Goal: Task Accomplishment & Management: Manage account settings

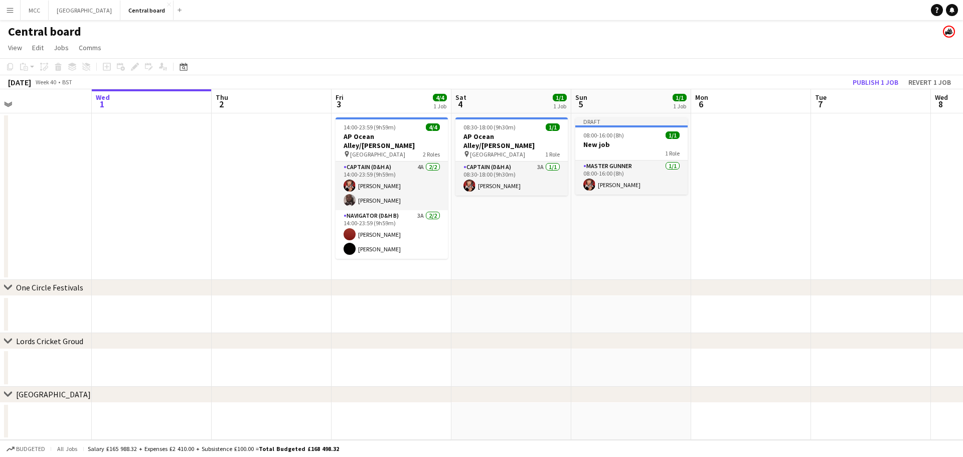
scroll to position [0, 396]
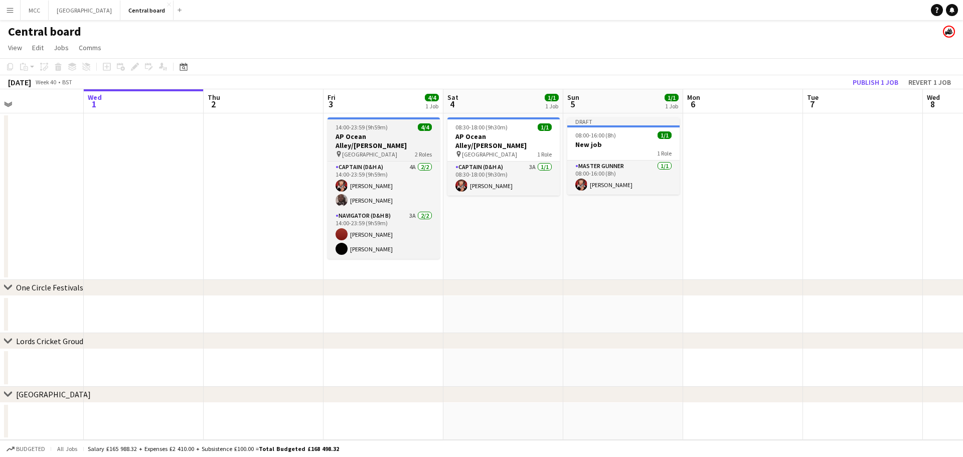
click at [391, 150] on div "pin Alexandra Palace 2 Roles" at bounding box center [384, 154] width 112 height 8
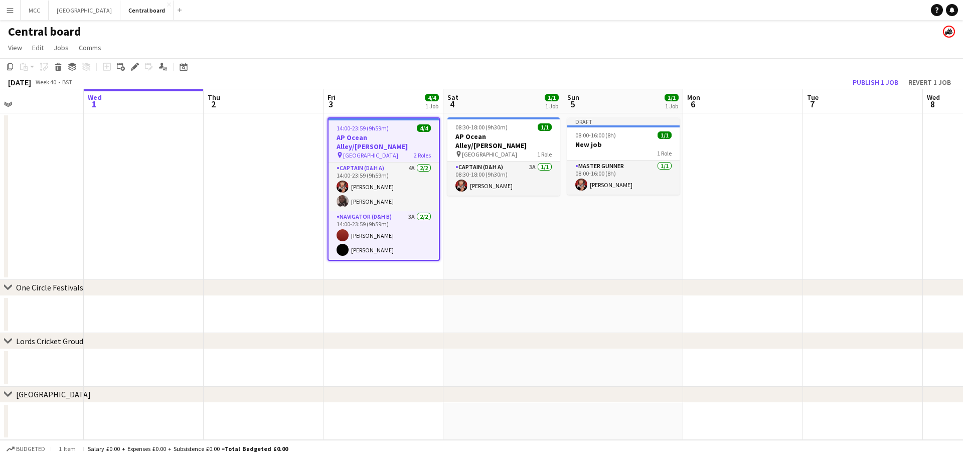
click at [381, 152] on span "Alexandra Palace" at bounding box center [370, 156] width 55 height 8
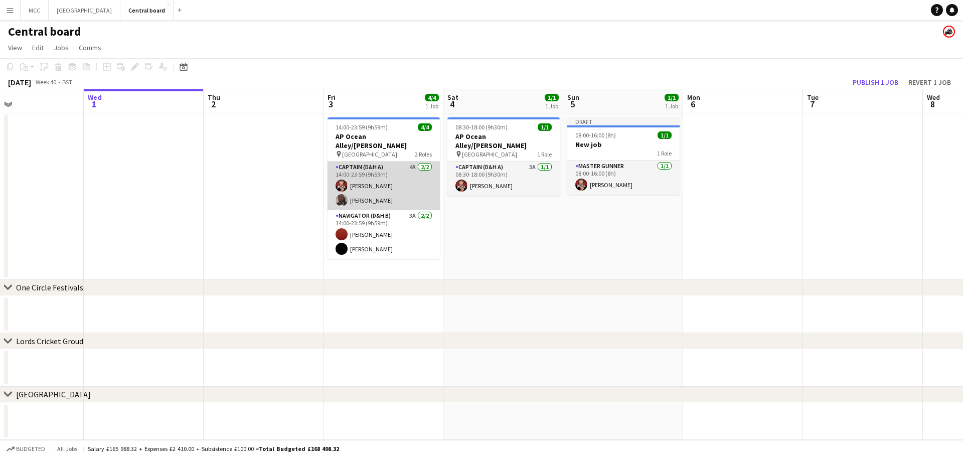
click at [388, 163] on app-card-role "Captain (D&H A) 4A 2/2 14:00-23:59 (9h59m) Mia Wallace Elvis Mpenga" at bounding box center [384, 186] width 112 height 49
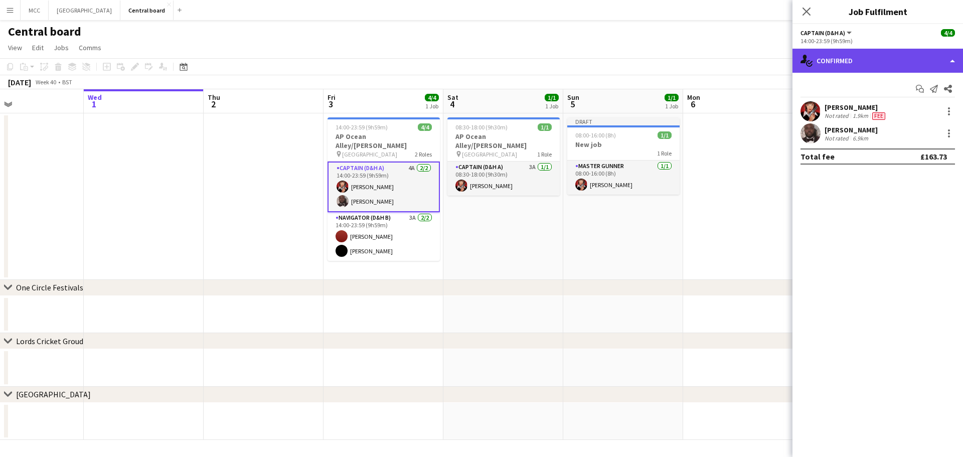
click at [953, 52] on div "single-neutral-actions-check-2 Confirmed" at bounding box center [878, 61] width 171 height 24
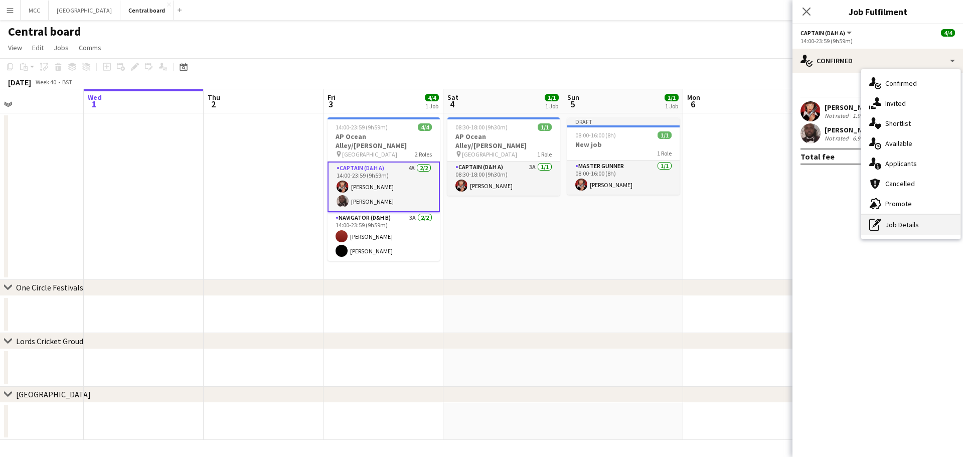
click at [901, 220] on div "pen-write Job Details" at bounding box center [911, 225] width 99 height 20
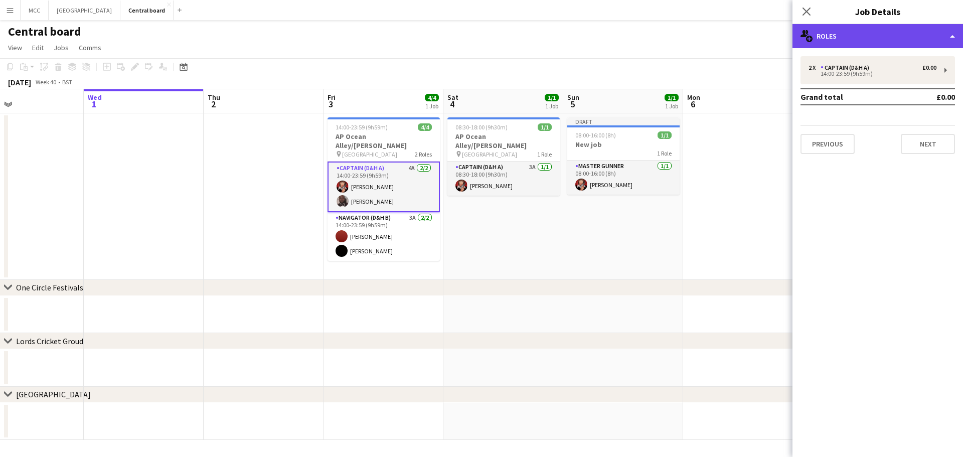
click at [957, 46] on div "multiple-users-add Roles" at bounding box center [878, 36] width 171 height 24
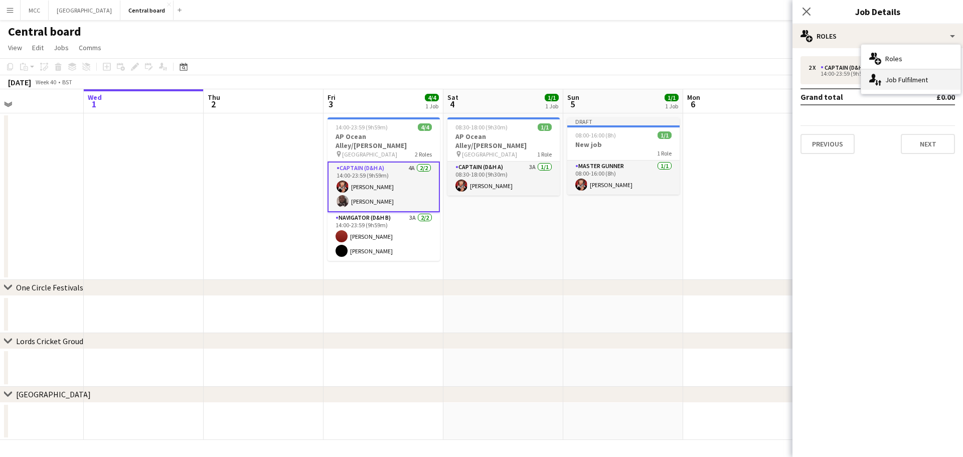
click at [941, 81] on div "single-neutral-actions-up-down Job Fulfilment" at bounding box center [911, 80] width 99 height 20
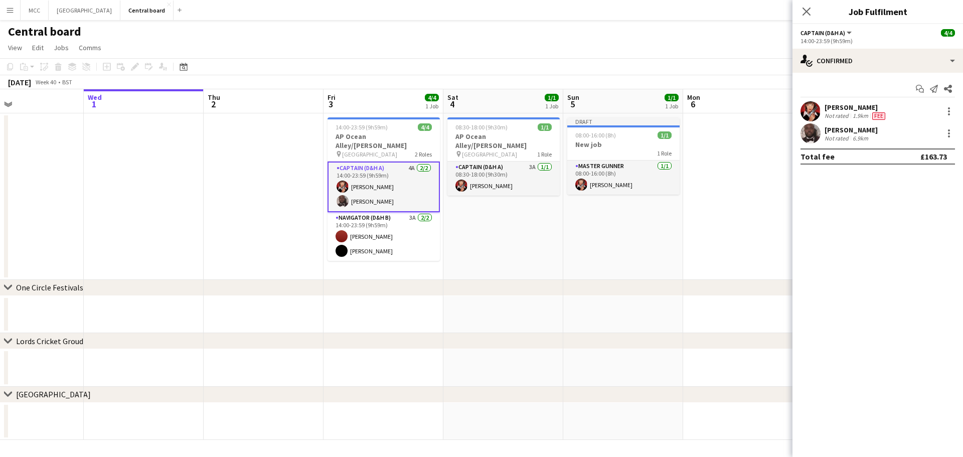
click at [711, 148] on app-date-cell at bounding box center [743, 196] width 120 height 167
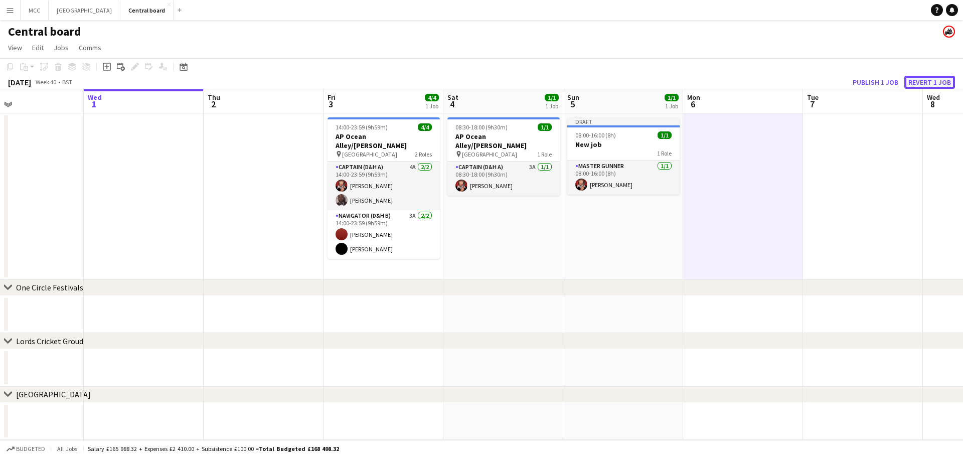
click at [929, 81] on button "Revert 1 job" at bounding box center [930, 82] width 51 height 13
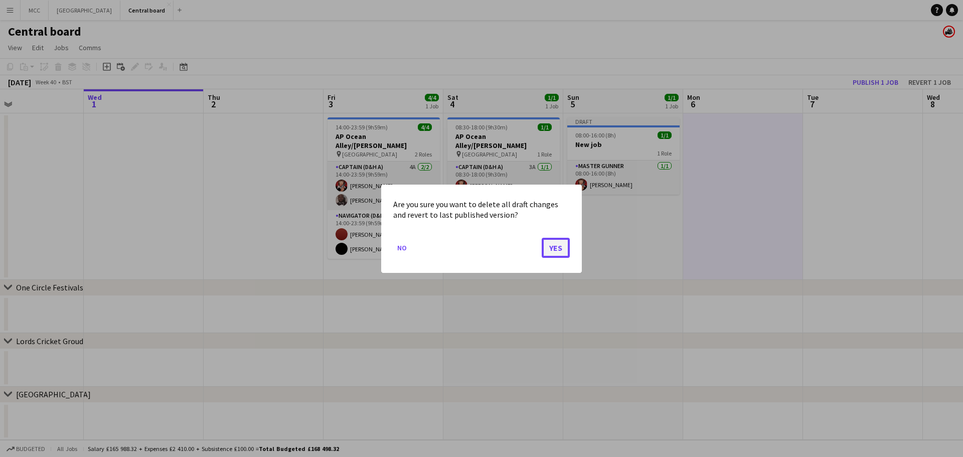
click at [559, 248] on button "Yes" at bounding box center [556, 247] width 28 height 20
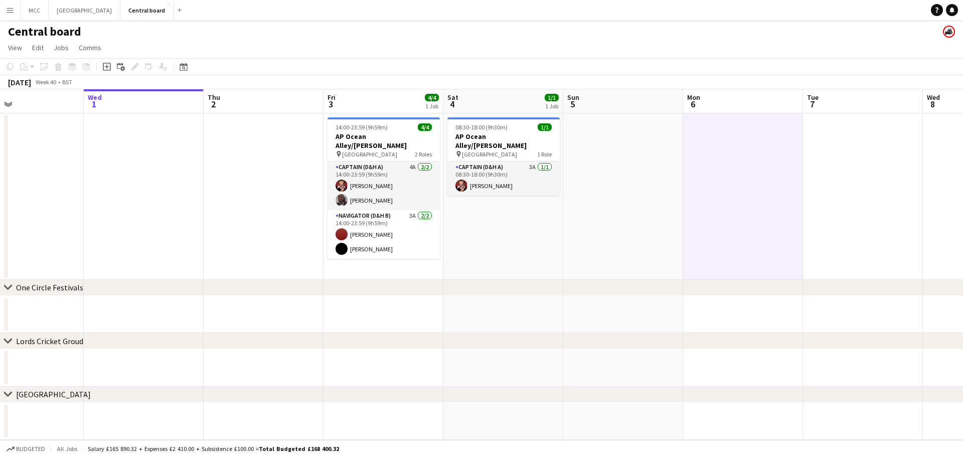
click at [508, 227] on app-date-cell "08:30-18:00 (9h30m) 1/1 AP Ocean Alley/Dom Dolla pin Alexandra Palace 1 Role Ca…" at bounding box center [504, 196] width 120 height 167
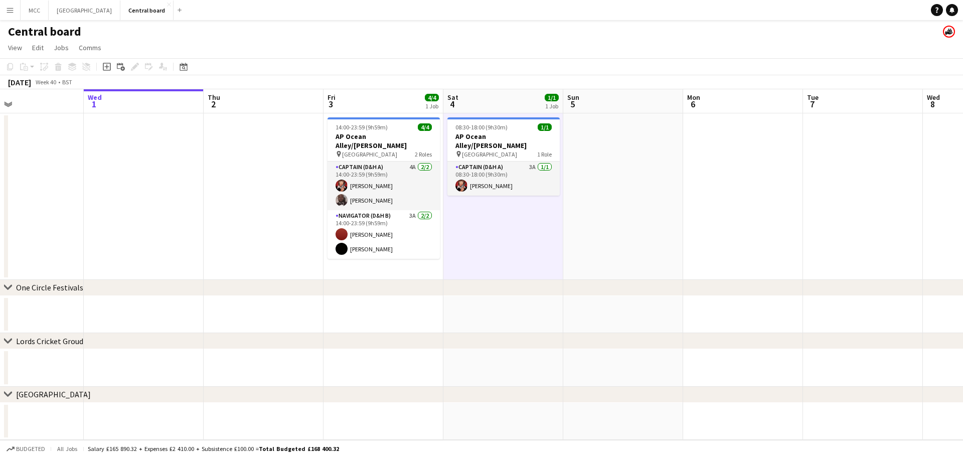
scroll to position [0, 411]
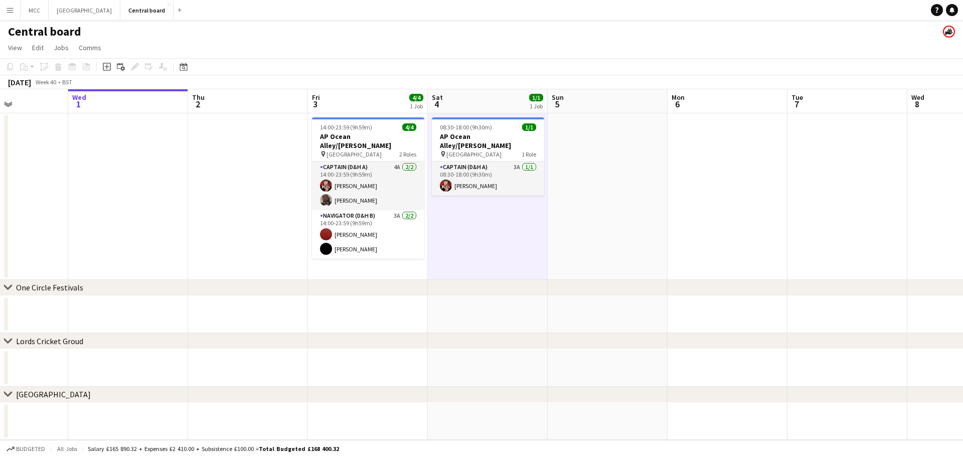
click at [4, 11] on button "Menu" at bounding box center [10, 10] width 20 height 20
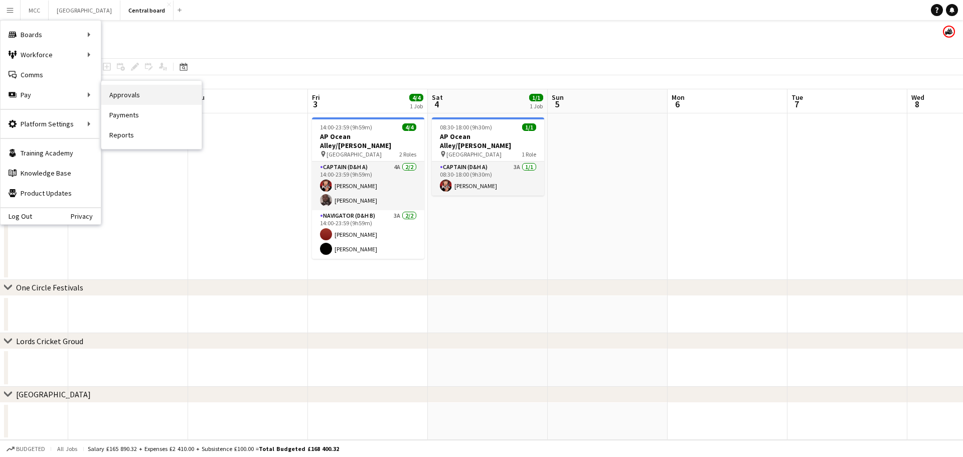
click at [123, 91] on link "Approvals" at bounding box center [151, 95] width 100 height 20
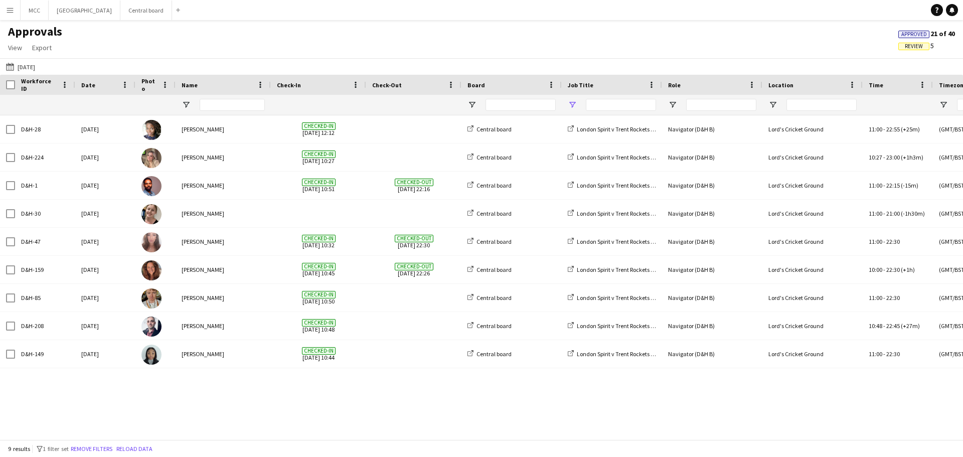
type input "******"
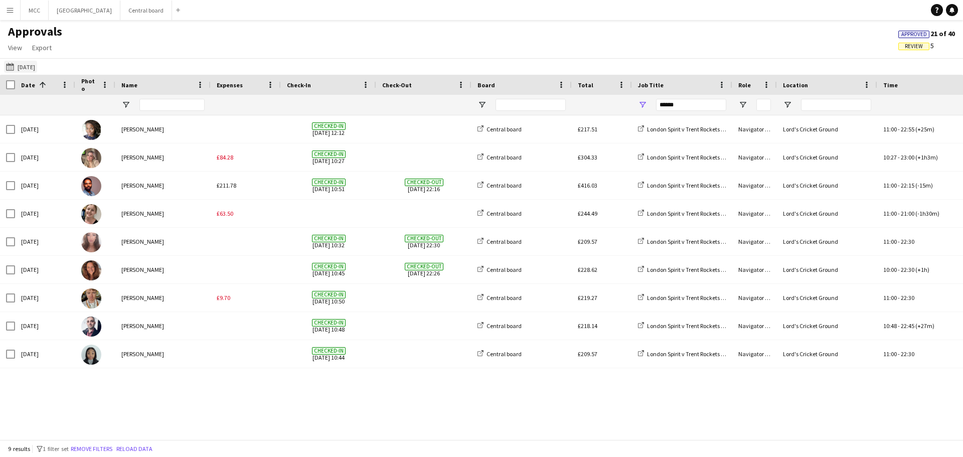
click at [30, 67] on button "14-08-2025 14-08-2025" at bounding box center [20, 67] width 33 height 12
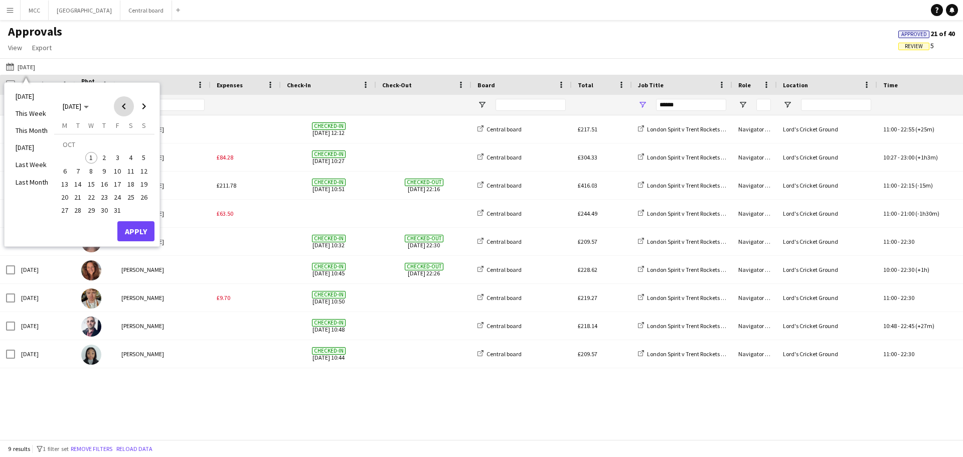
click at [118, 110] on span "Previous month" at bounding box center [124, 106] width 20 height 20
click at [117, 142] on span "1" at bounding box center [117, 146] width 12 height 14
click at [144, 203] on span "31" at bounding box center [144, 200] width 12 height 12
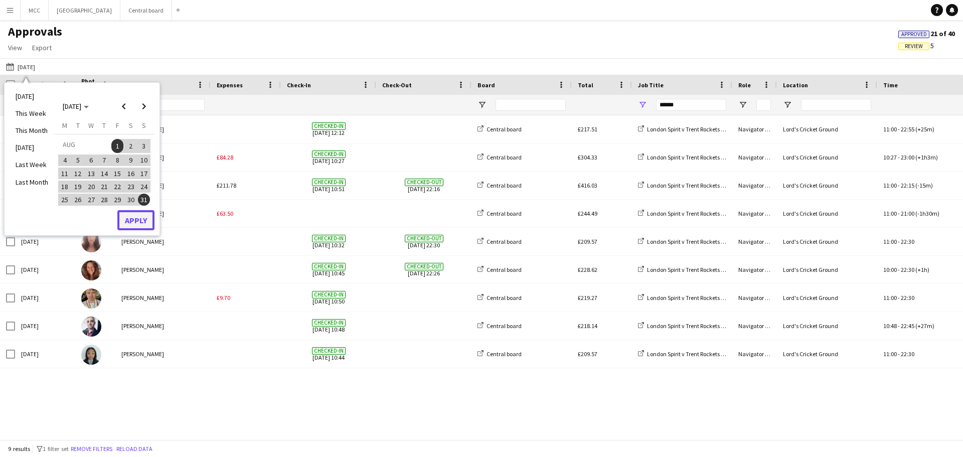
click at [143, 225] on button "Apply" at bounding box center [135, 220] width 37 height 20
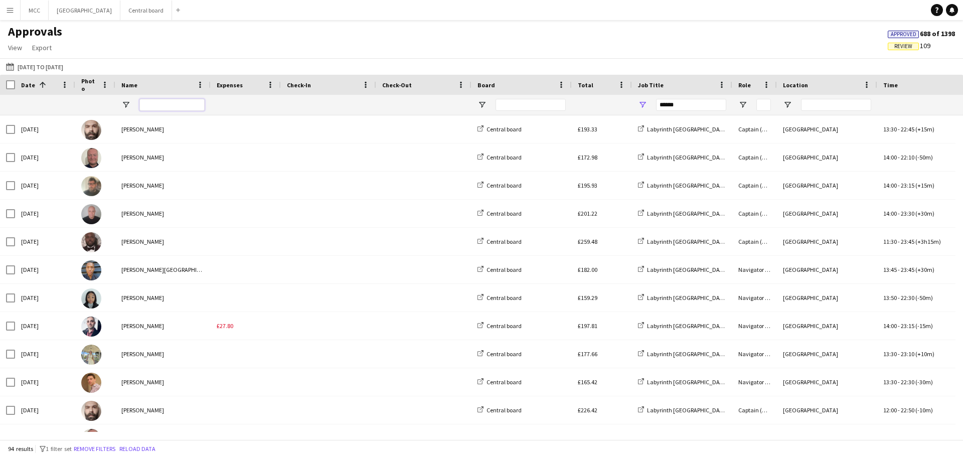
click at [179, 105] on input "Name Filter Input" at bounding box center [172, 105] width 65 height 12
click at [179, 105] on input "*" at bounding box center [172, 105] width 65 height 12
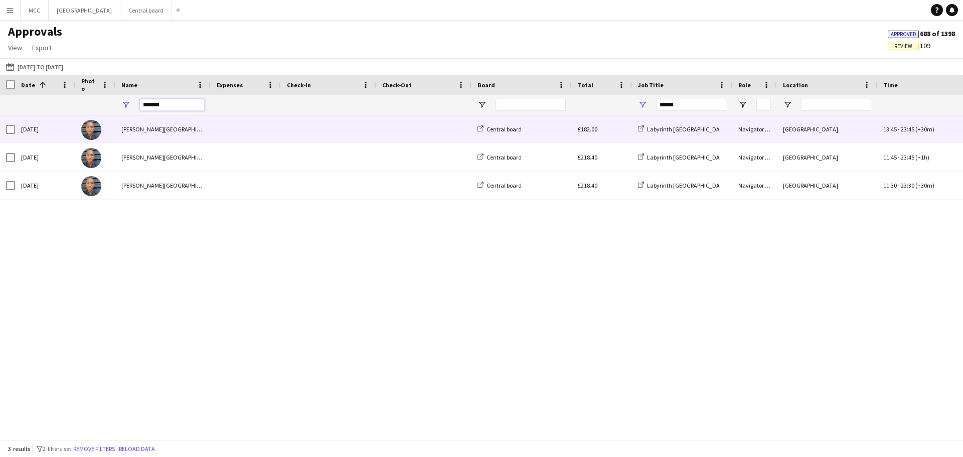
type input "*******"
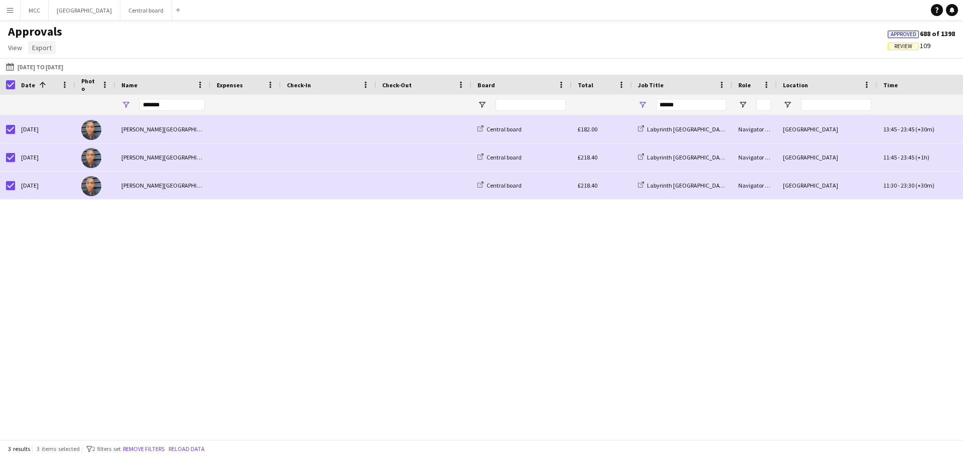
click at [45, 53] on link "Export" at bounding box center [42, 47] width 28 height 13
click at [49, 70] on span "Export as XLSX" at bounding box center [59, 69] width 44 height 9
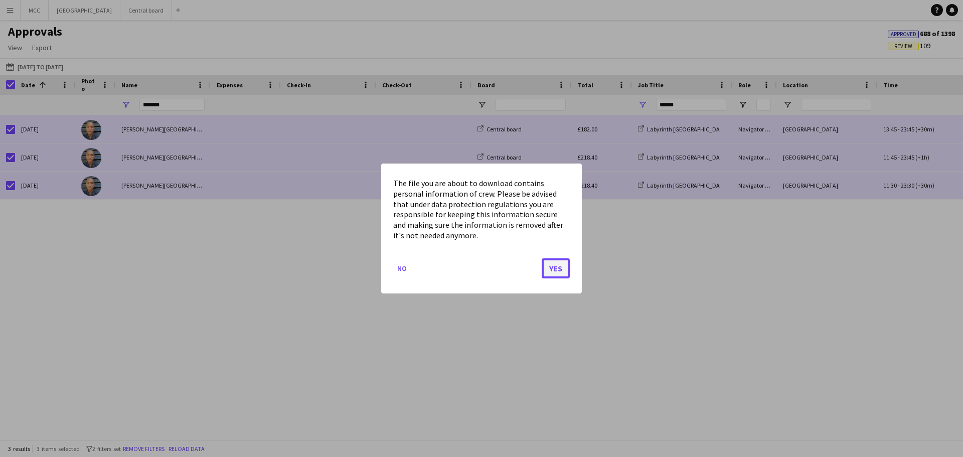
click at [545, 273] on button "Yes" at bounding box center [556, 268] width 28 height 20
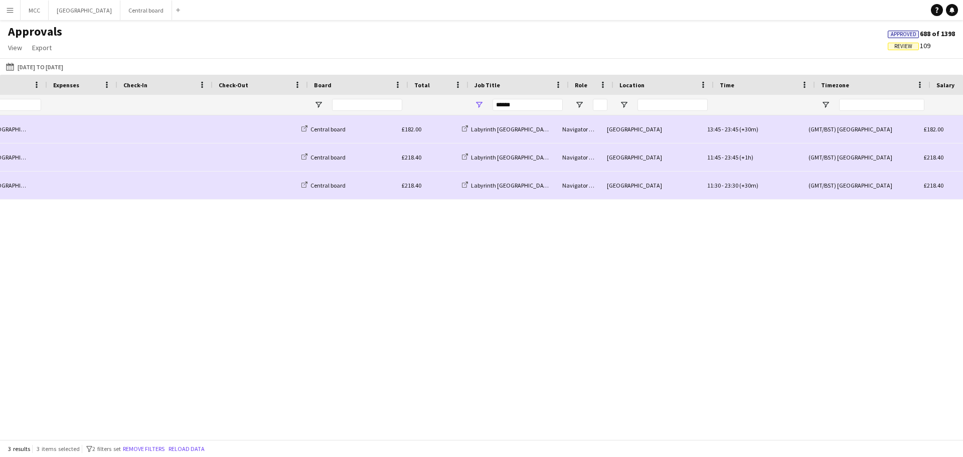
scroll to position [0, 180]
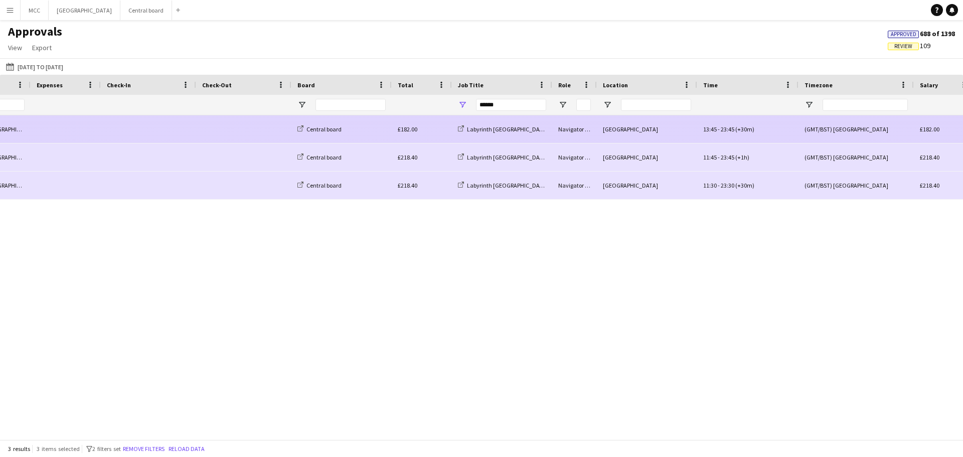
click at [734, 133] on span "23:45" at bounding box center [728, 129] width 14 height 8
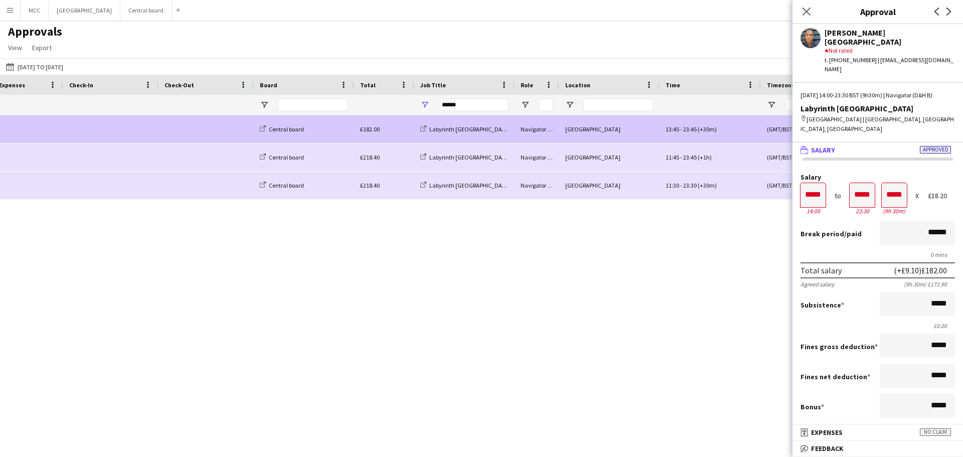
scroll to position [0, 218]
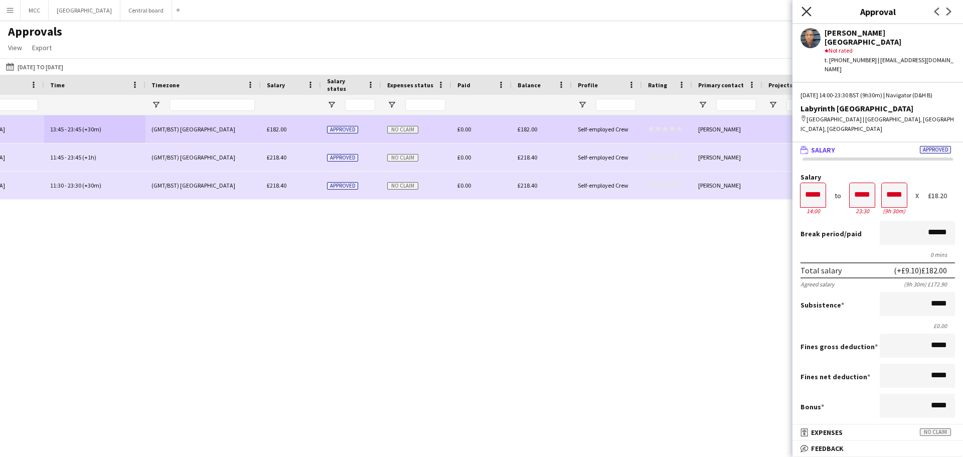
click at [808, 10] on icon at bounding box center [807, 12] width 10 height 10
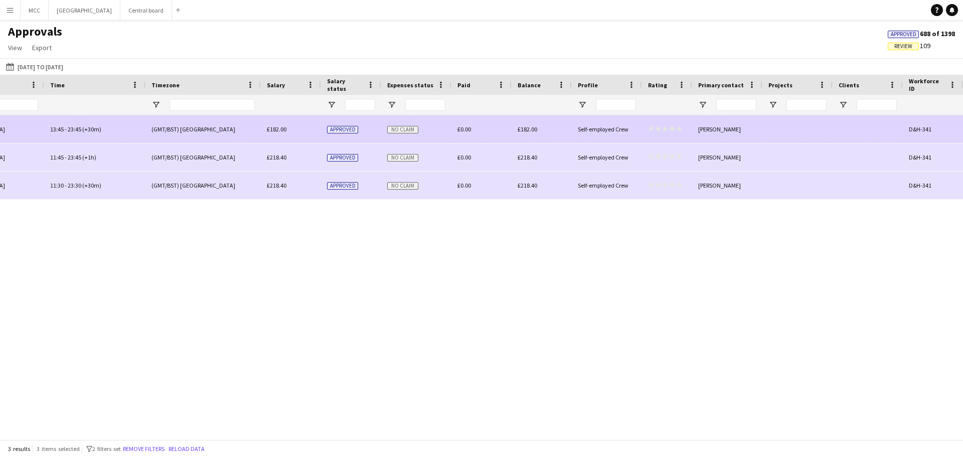
click at [727, 127] on div "Henrietta Hovanyecz" at bounding box center [728, 129] width 70 height 28
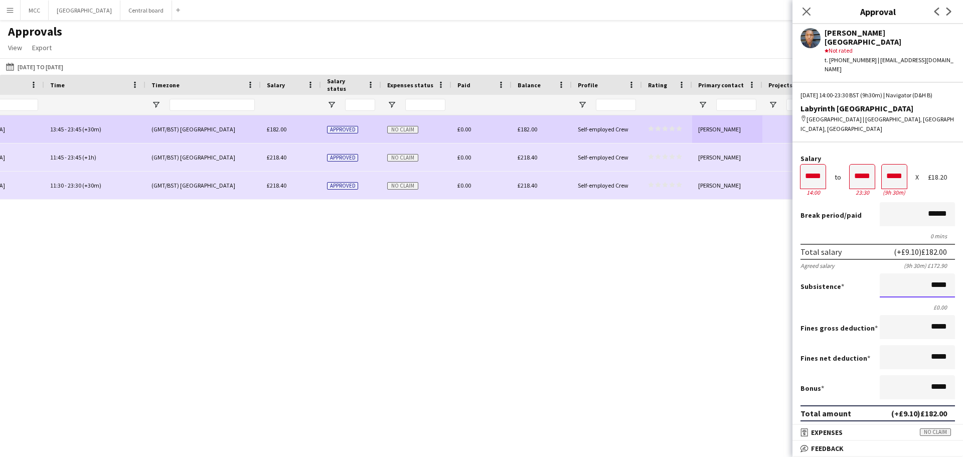
click at [886, 273] on input "*****" at bounding box center [917, 285] width 75 height 24
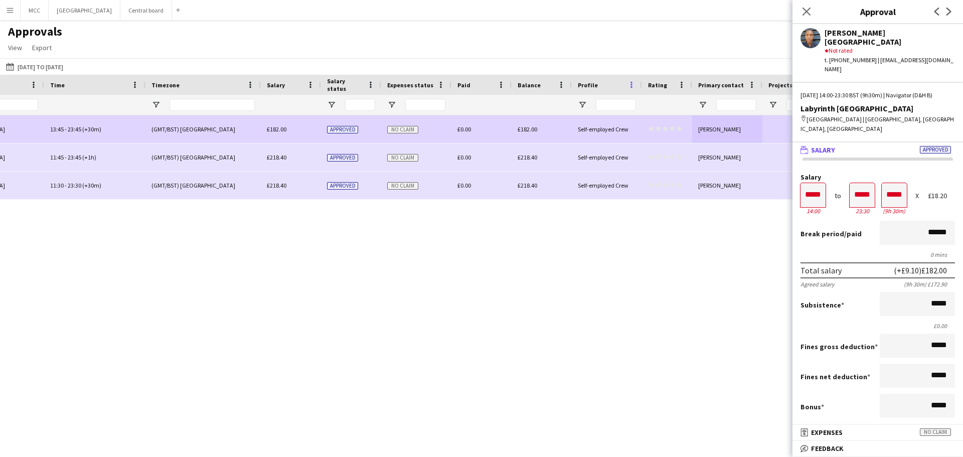
click at [632, 85] on span at bounding box center [631, 84] width 9 height 9
click at [444, 38] on div "Approvals View Customise view Customise filters Reset Filters Reset View Reset …" at bounding box center [481, 41] width 963 height 34
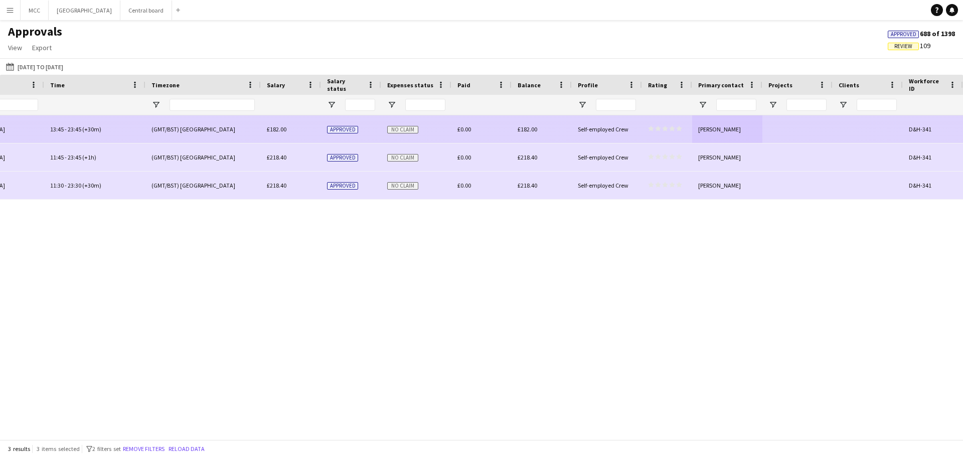
click at [668, 133] on app-approvals-table-rating-cell "star star star star star star star star star star" at bounding box center [665, 129] width 34 height 8
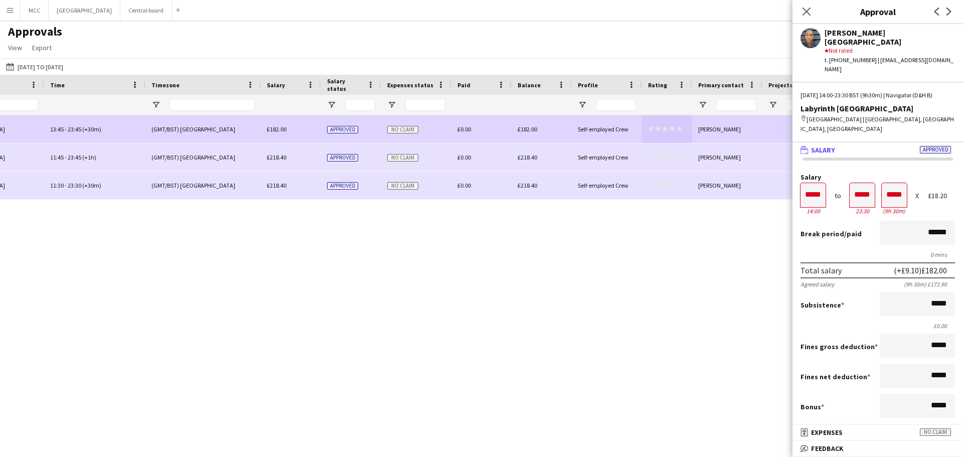
click at [919, 174] on div "Salary ***** 14:00 to ***** 23:30 ***** (9h 30m) X £18.20" at bounding box center [878, 195] width 155 height 43
click at [937, 192] on div "£18.20" at bounding box center [941, 196] width 27 height 8
click at [931, 192] on div "£18.20" at bounding box center [941, 196] width 27 height 8
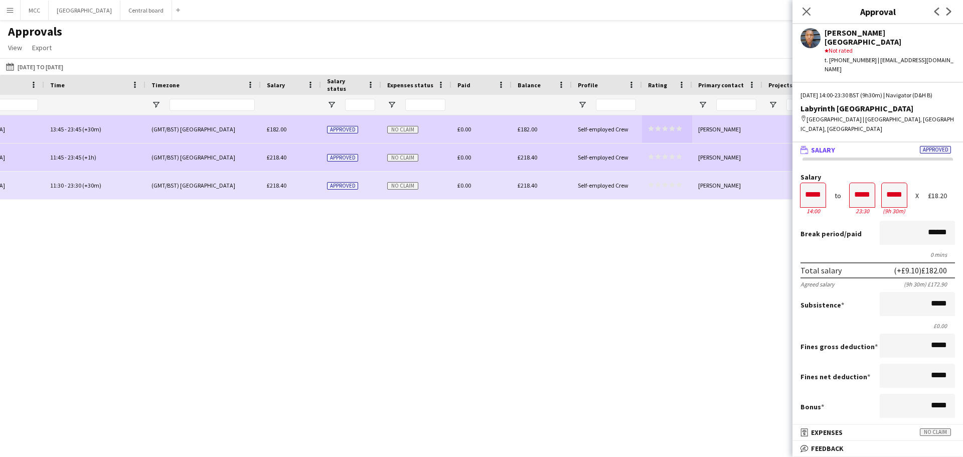
click at [571, 157] on div "£218.40" at bounding box center [542, 158] width 60 height 28
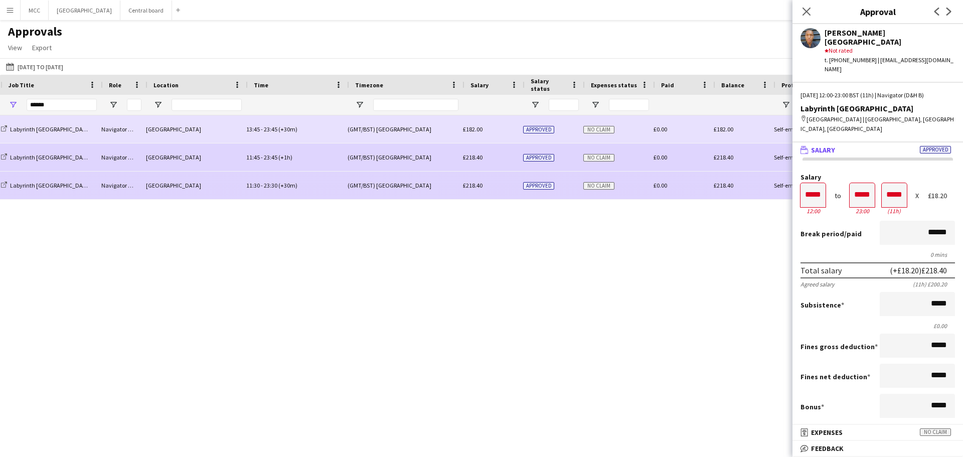
scroll to position [0, 625]
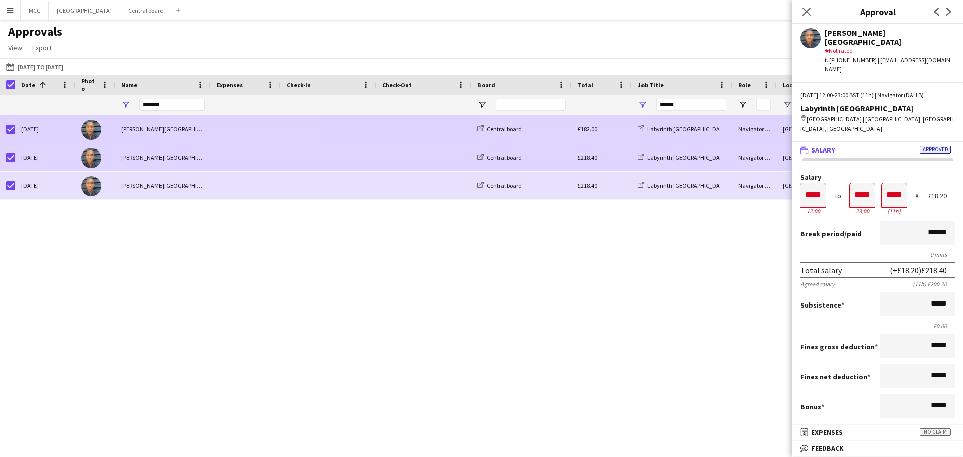
click at [349, 131] on span at bounding box center [328, 129] width 83 height 28
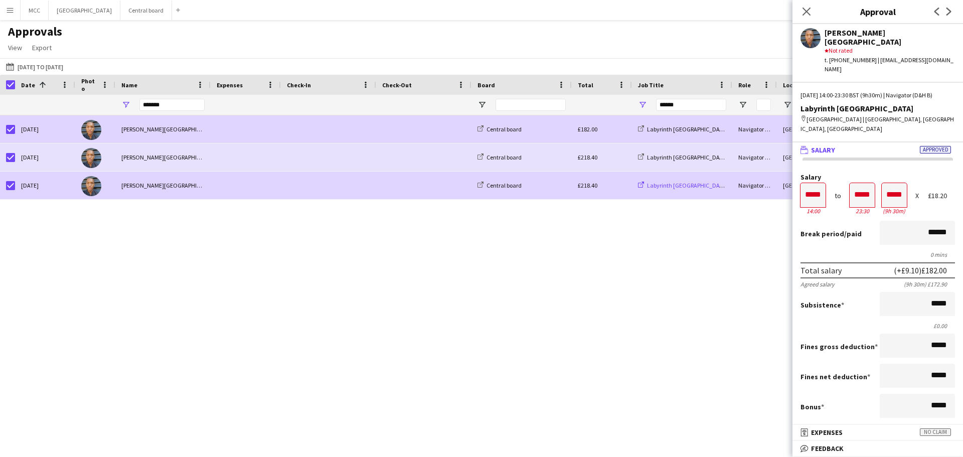
click at [655, 186] on span "Labyrinth [GEOGRAPHIC_DATA]" at bounding box center [687, 186] width 81 height 8
click at [657, 190] on div "Labyrinth [GEOGRAPHIC_DATA]" at bounding box center [682, 186] width 100 height 28
click at [355, 189] on span at bounding box center [328, 186] width 83 height 28
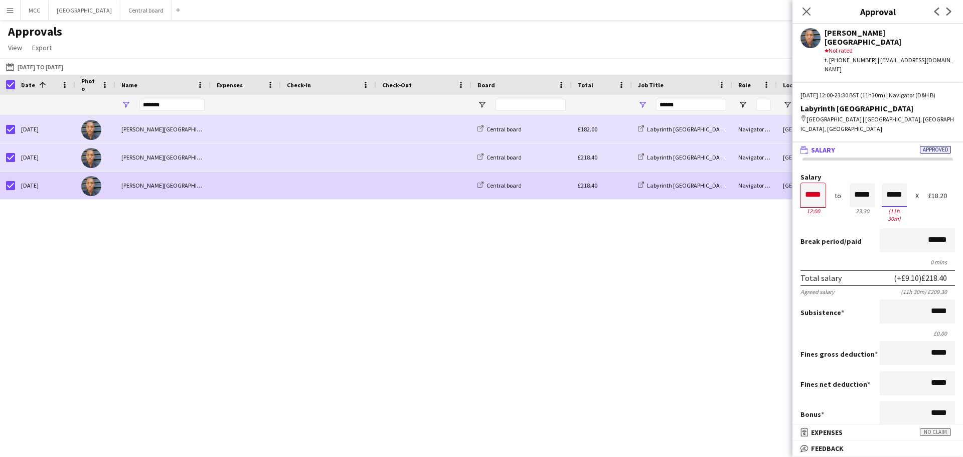
click at [898, 183] on input "*****" at bounding box center [894, 195] width 25 height 24
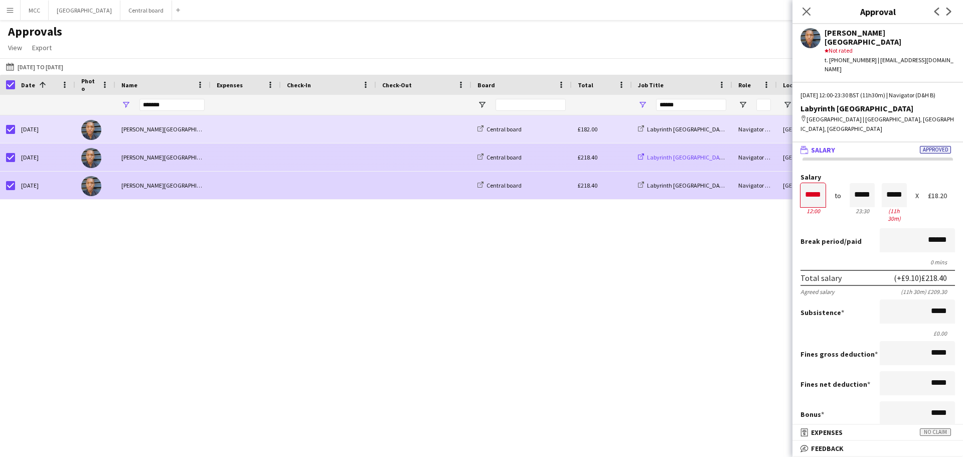
click at [682, 159] on span "Labyrinth [GEOGRAPHIC_DATA]" at bounding box center [687, 158] width 81 height 8
click at [528, 158] on div "Central board" at bounding box center [522, 158] width 100 height 28
click at [154, 163] on div "[PERSON_NAME][GEOGRAPHIC_DATA]" at bounding box center [162, 158] width 95 height 28
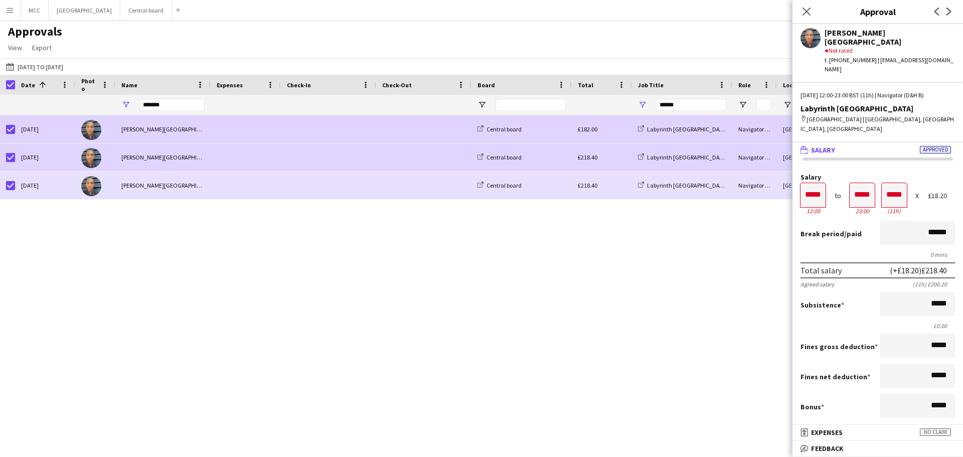
click at [159, 136] on div "[PERSON_NAME][GEOGRAPHIC_DATA]" at bounding box center [162, 129] width 95 height 28
click at [163, 161] on div "[PERSON_NAME][GEOGRAPHIC_DATA]" at bounding box center [162, 158] width 95 height 28
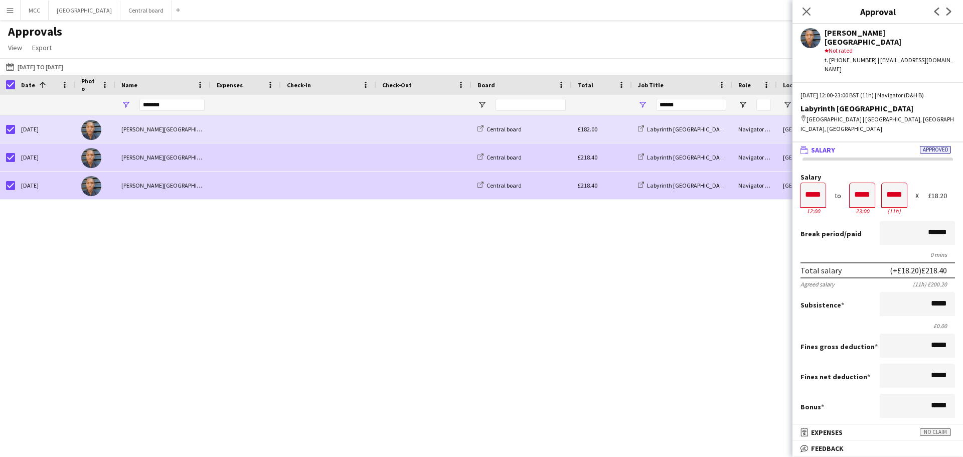
click at [167, 183] on div "[PERSON_NAME][GEOGRAPHIC_DATA]" at bounding box center [162, 186] width 95 height 28
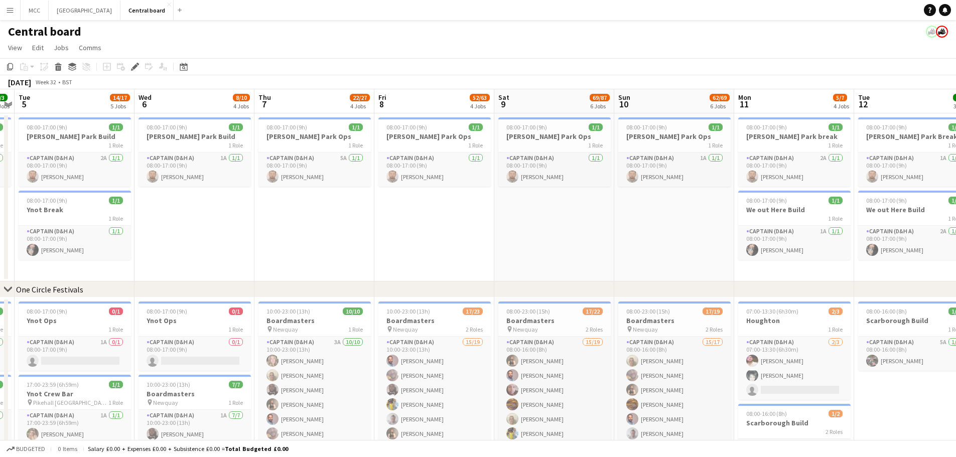
click at [1, 6] on button "Menu" at bounding box center [10, 10] width 20 height 20
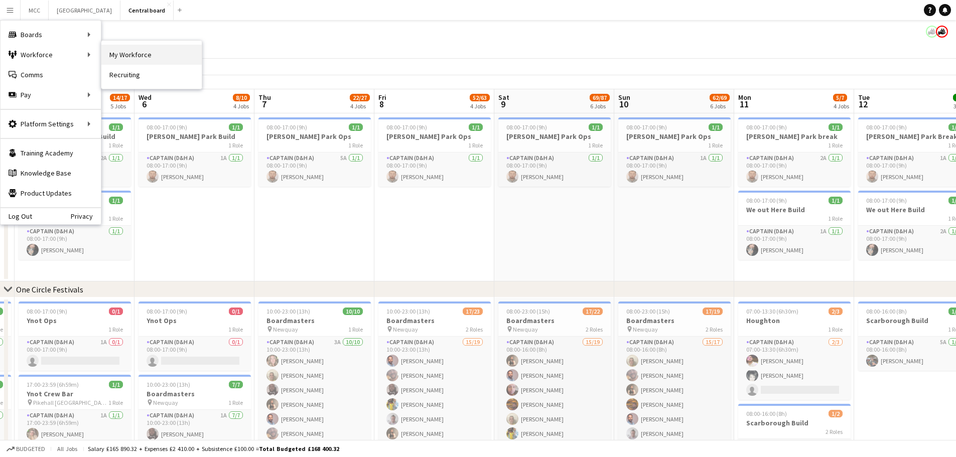
click at [129, 53] on link "My Workforce" at bounding box center [151, 55] width 100 height 20
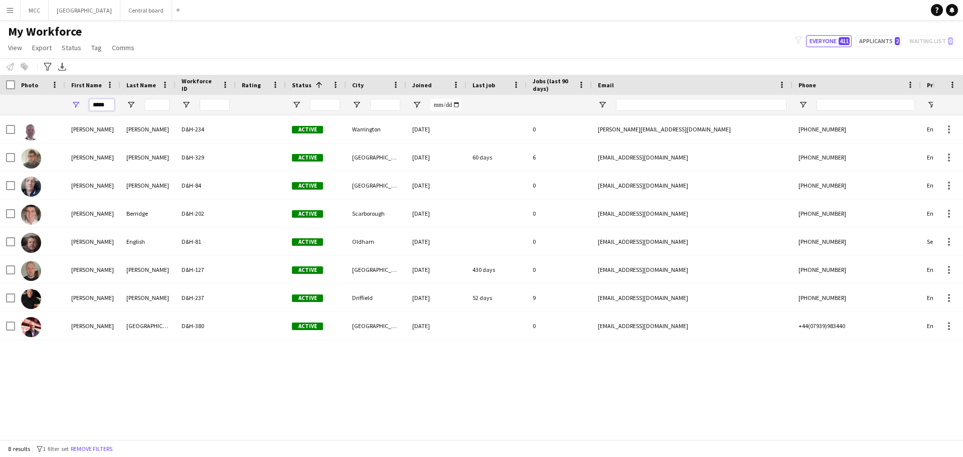
drag, startPoint x: 108, startPoint y: 107, endPoint x: 70, endPoint y: 106, distance: 37.6
click at [70, 106] on div "*****" at bounding box center [92, 105] width 55 height 20
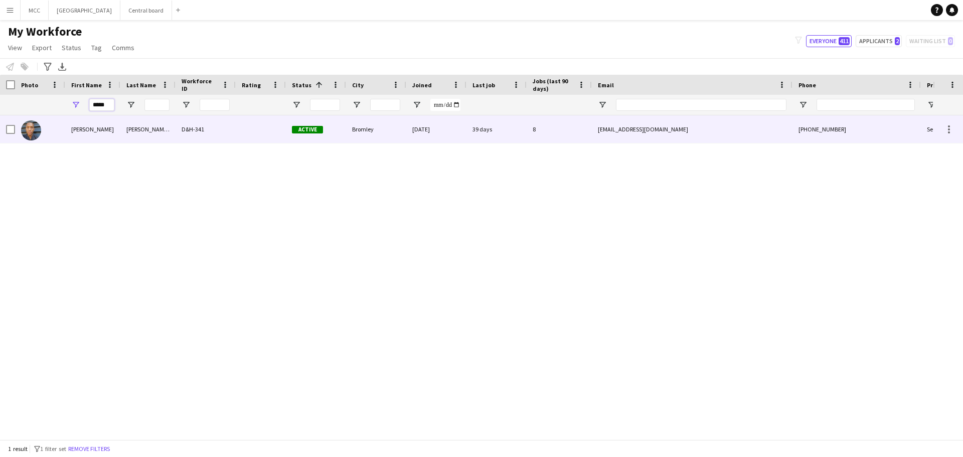
type input "*****"
click at [574, 131] on div "8" at bounding box center [559, 129] width 65 height 28
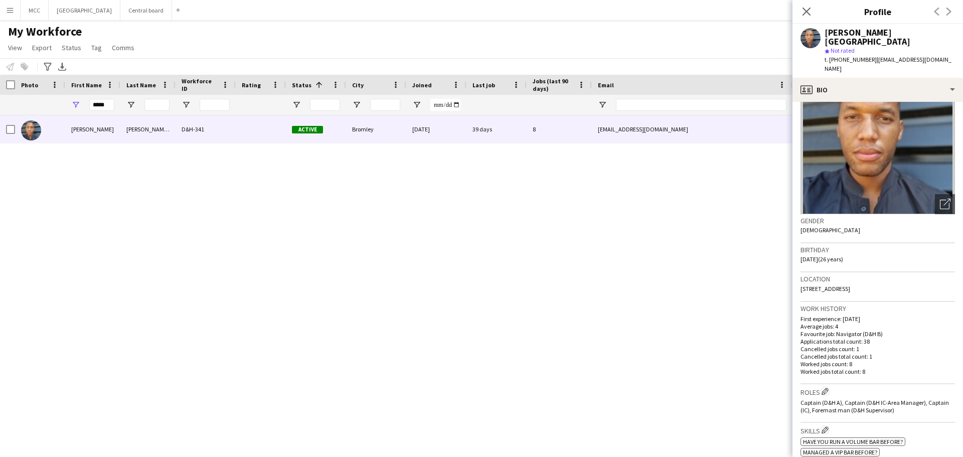
scroll to position [47, 0]
drag, startPoint x: 948, startPoint y: 269, endPoint x: 800, endPoint y: 272, distance: 148.6
click at [800, 272] on app-crew-profile-bio "Open photos pop-in Gender Male Birthday 13-07-1999 (26 years) Location 378 Shro…" at bounding box center [878, 279] width 171 height 355
copy span "378 Shroffold Road, Shroffold Road, 378, Bromley, BR1 5JE"
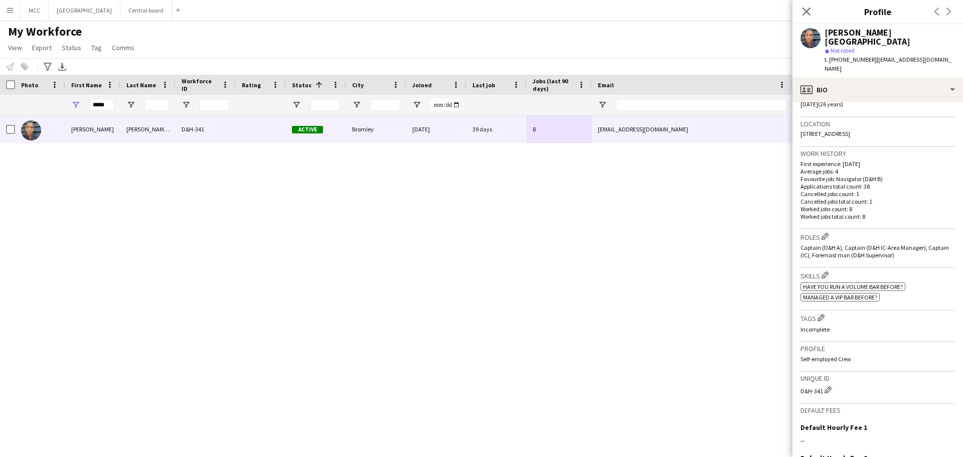
scroll to position [0, 0]
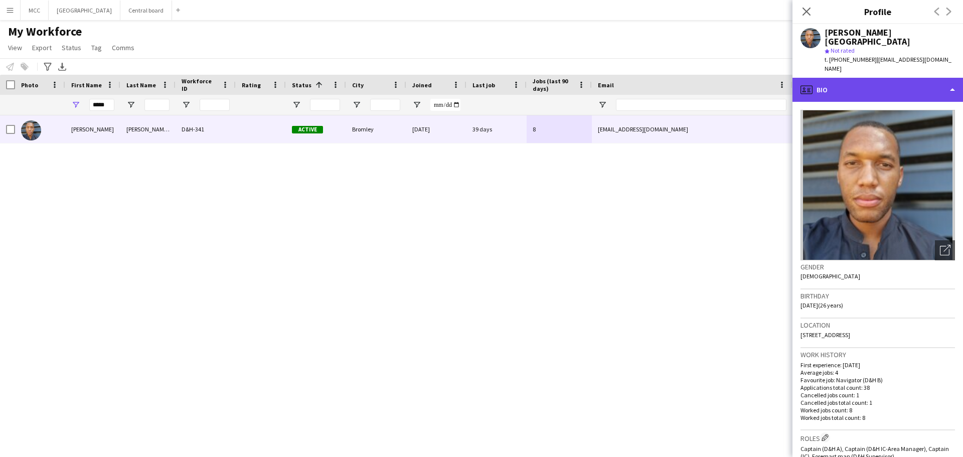
click at [951, 78] on div "profile Bio" at bounding box center [878, 90] width 171 height 24
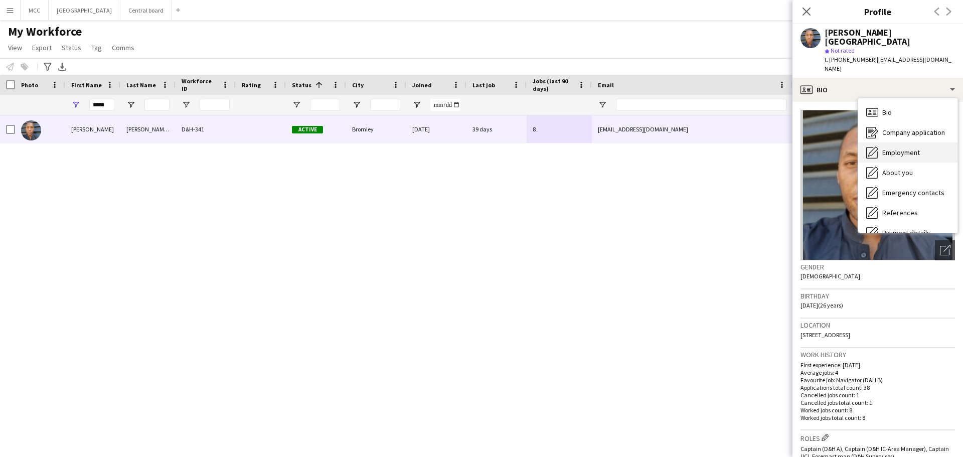
click at [906, 148] on span "Employment" at bounding box center [902, 152] width 38 height 9
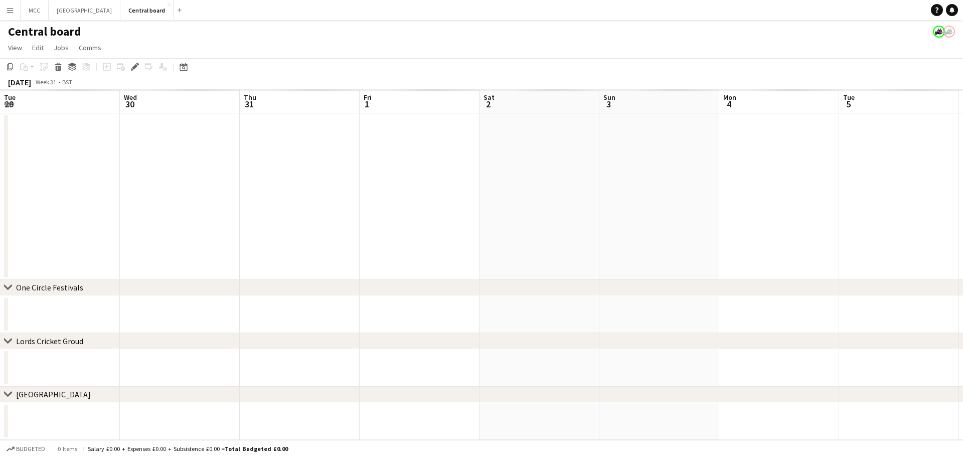
scroll to position [0, 345]
